Goal: Transaction & Acquisition: Purchase product/service

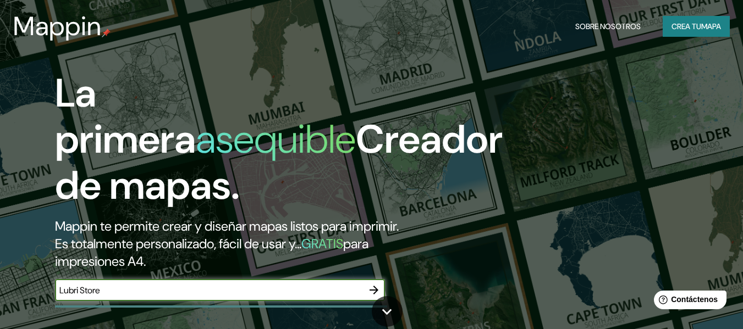
type input "Lubri Store"
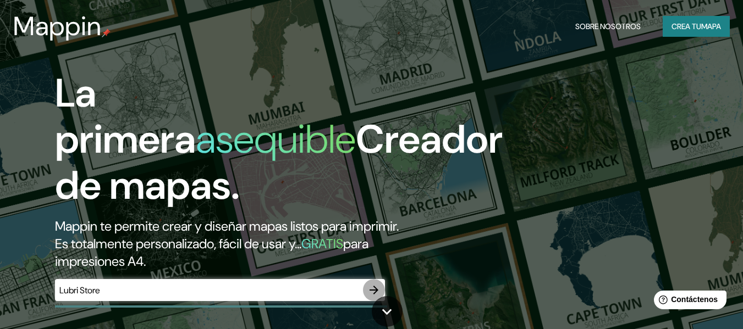
click at [371, 297] on button "button" at bounding box center [374, 290] width 22 height 22
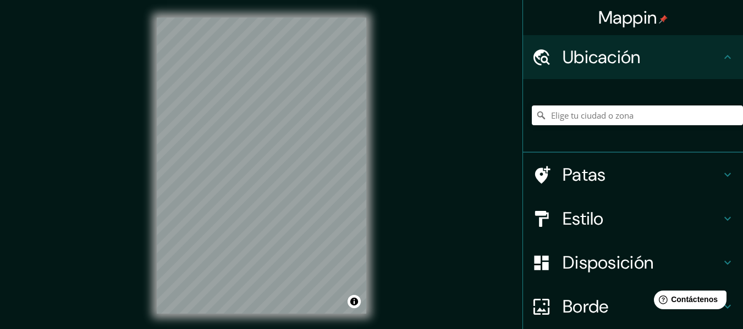
click at [141, 237] on div "© Mapbox © OpenStreetMap Improve this map" at bounding box center [261, 165] width 245 height 331
click at [618, 114] on input "Elige tu ciudad o zona" at bounding box center [637, 116] width 211 height 20
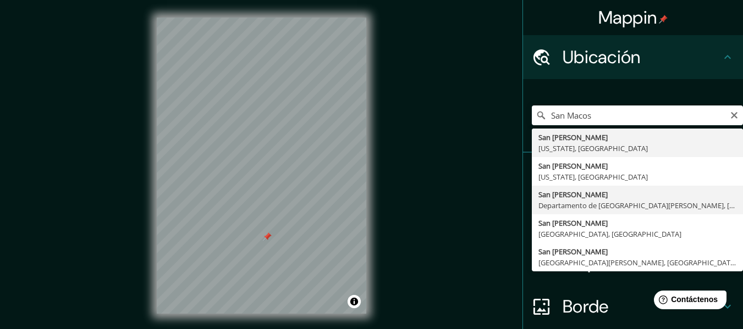
type input "[GEOGRAPHIC_DATA][PERSON_NAME], [GEOGRAPHIC_DATA][PERSON_NAME], [GEOGRAPHIC_DAT…"
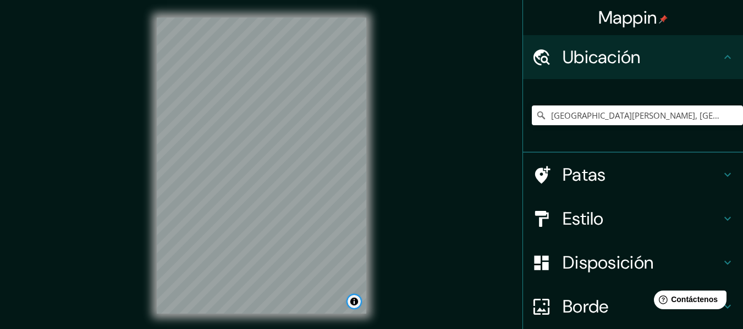
click at [352, 308] on button "Activar o desactivar atribución" at bounding box center [353, 301] width 13 height 13
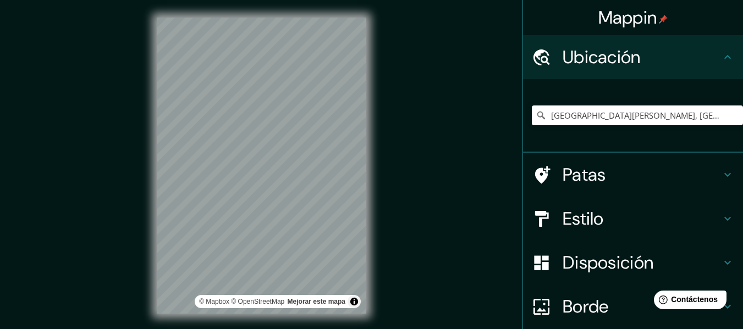
click at [606, 218] on h4 "Estilo" at bounding box center [641, 219] width 158 height 22
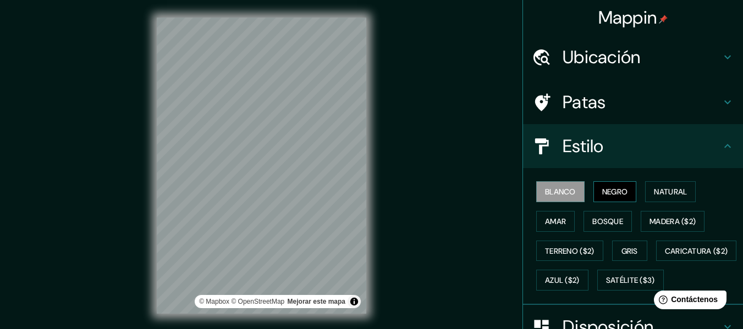
click at [614, 200] on button "Negro" at bounding box center [614, 191] width 43 height 21
click at [656, 192] on font "Natural" at bounding box center [670, 192] width 33 height 10
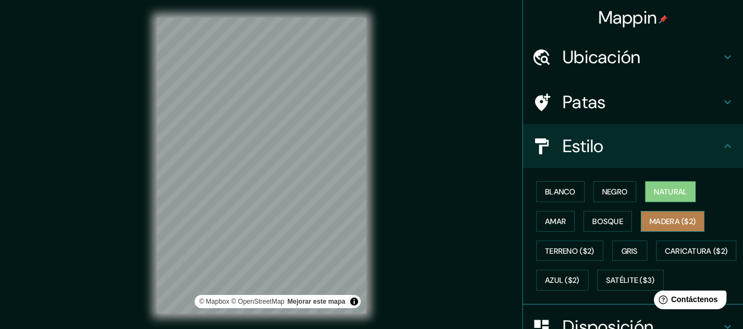
click at [659, 221] on font "Madera ($2)" at bounding box center [672, 222] width 46 height 10
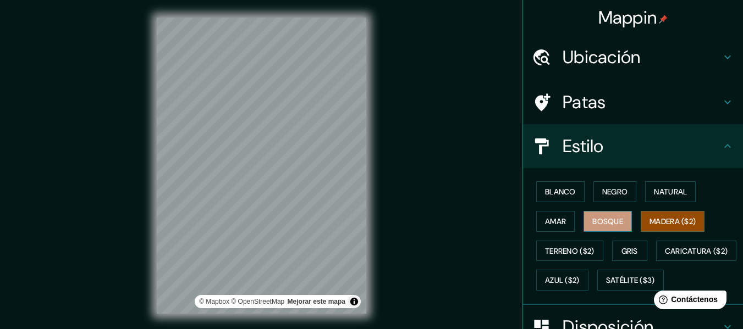
click at [613, 230] on button "Bosque" at bounding box center [607, 221] width 48 height 21
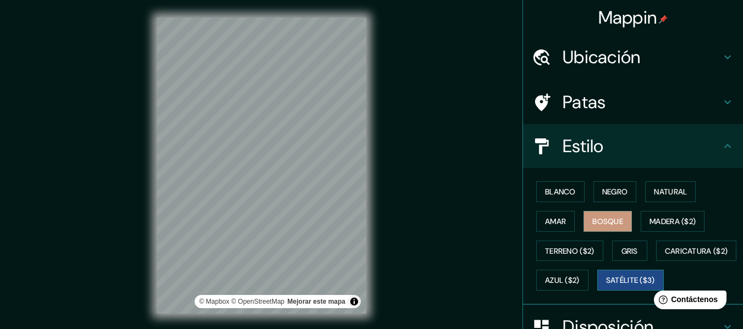
click at [606, 286] on font "Satélite ($3)" at bounding box center [630, 281] width 49 height 10
